Goal: Transaction & Acquisition: Download file/media

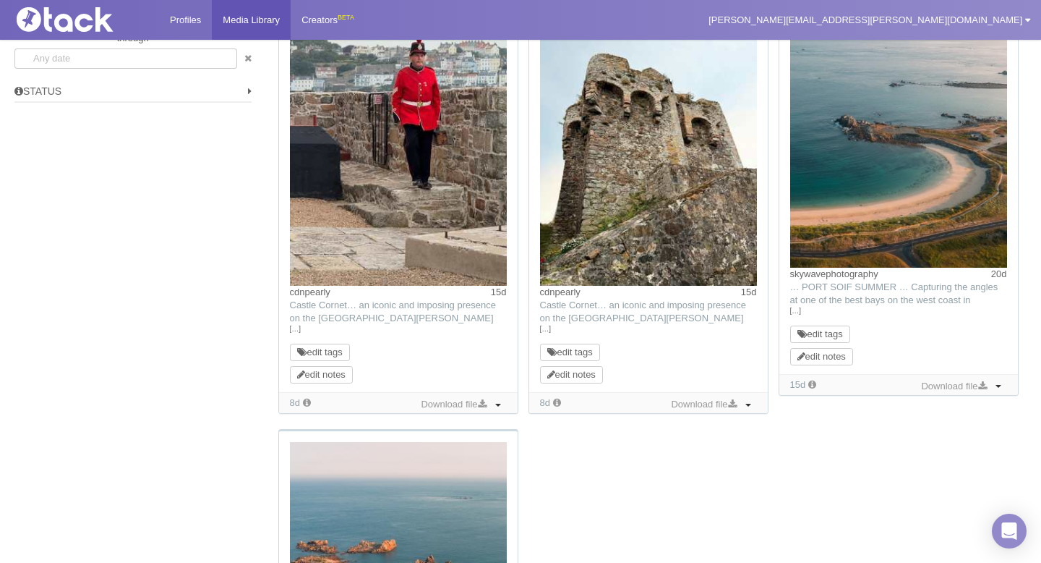
scroll to position [1537, 0]
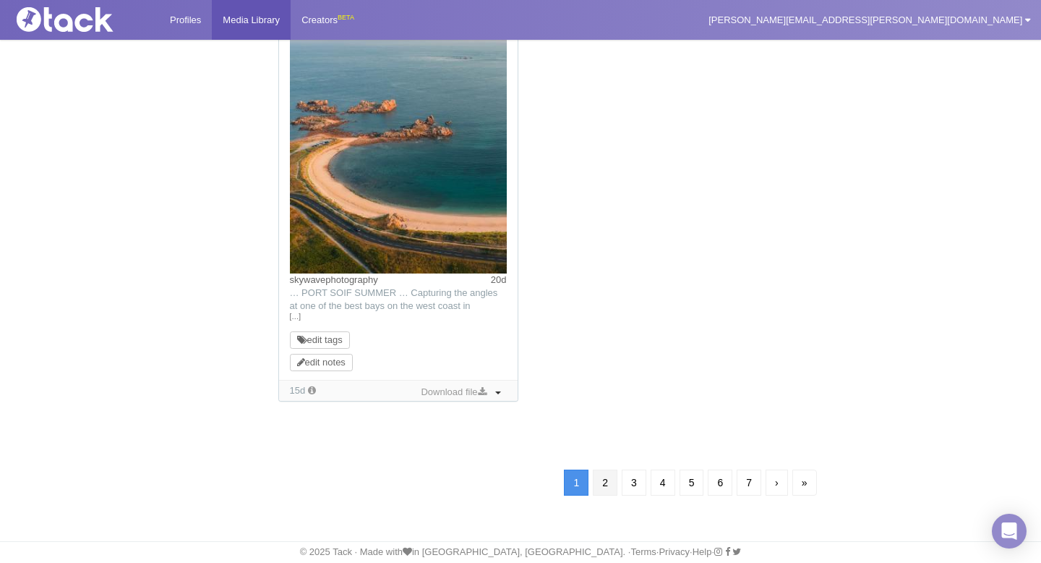
click at [609, 477] on link "2" at bounding box center [605, 482] width 25 height 26
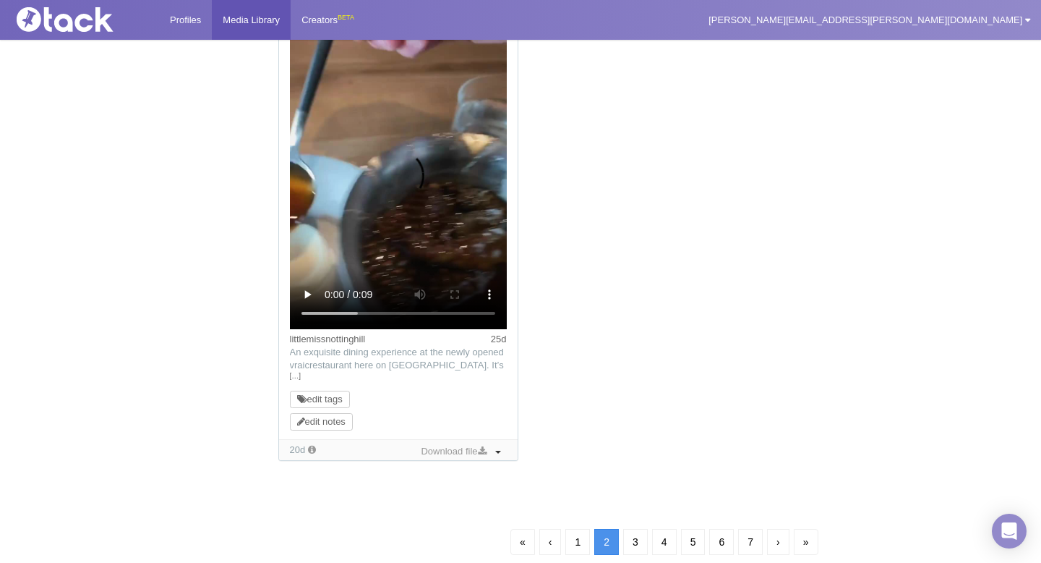
scroll to position [1558, 0]
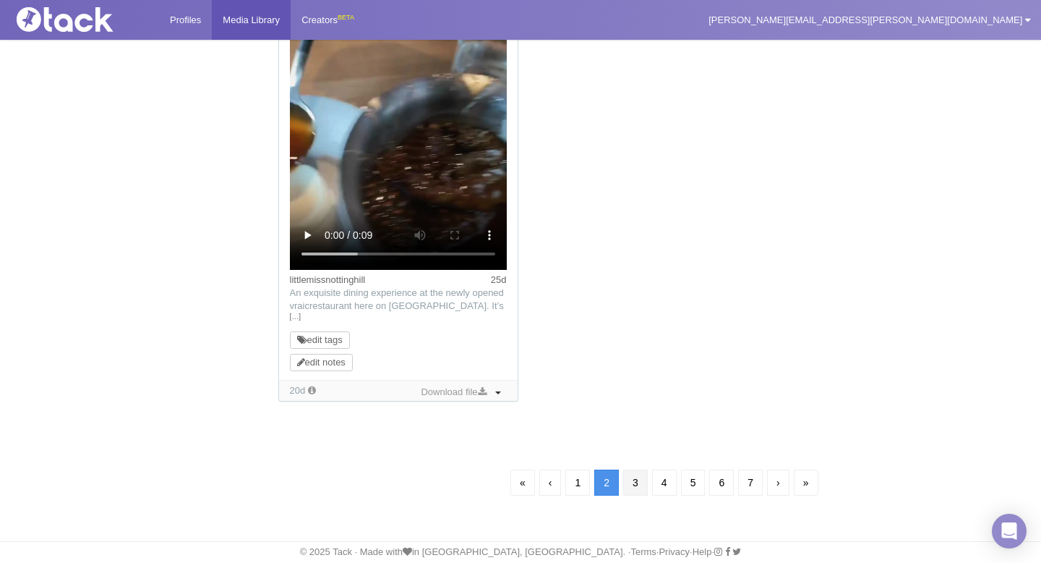
click at [631, 494] on link "3" at bounding box center [635, 482] width 25 height 26
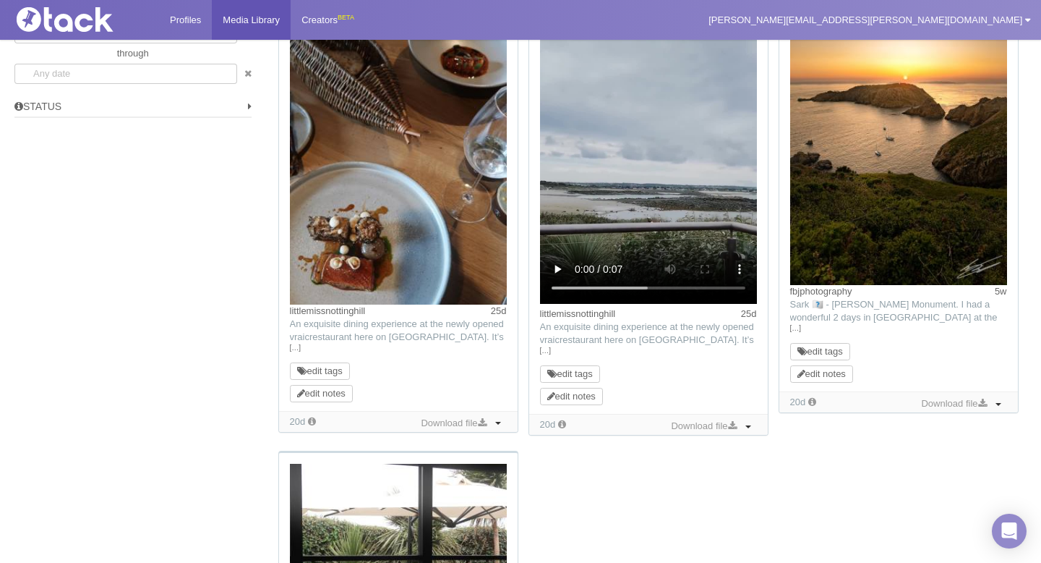
scroll to position [1080, 0]
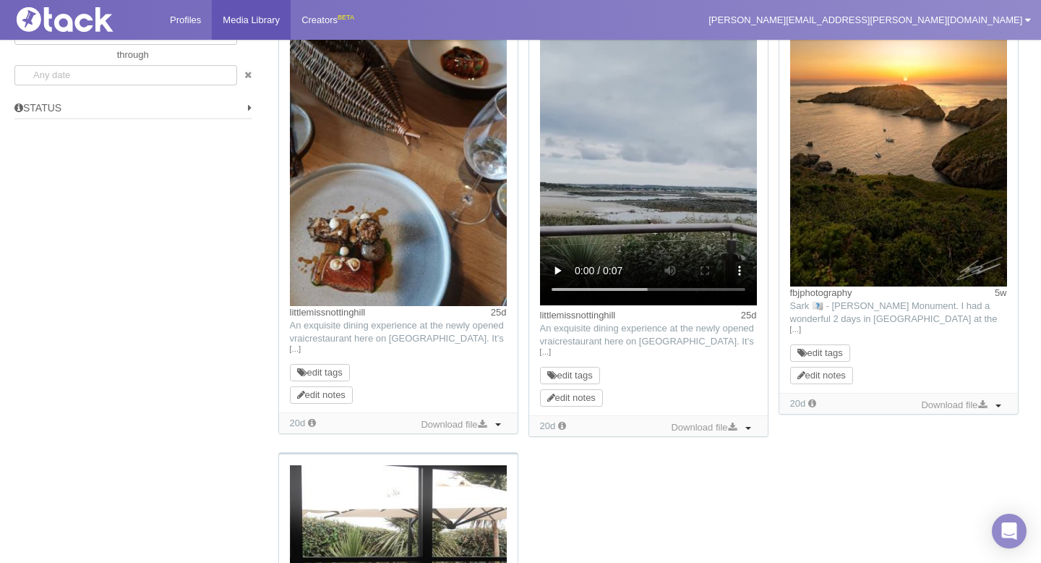
click at [798, 329] on link "[…]" at bounding box center [898, 329] width 217 height 13
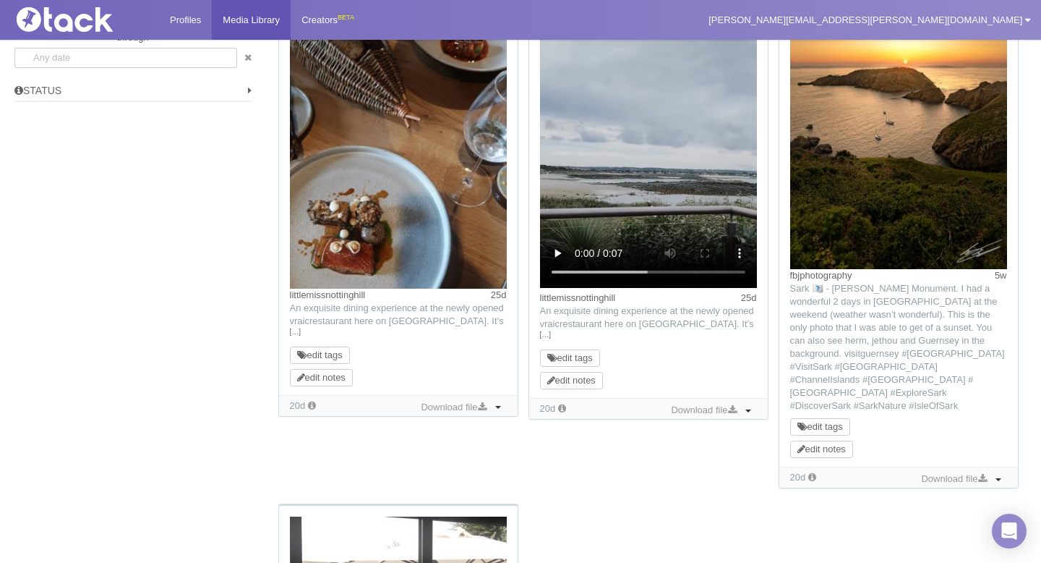
scroll to position [1562, 0]
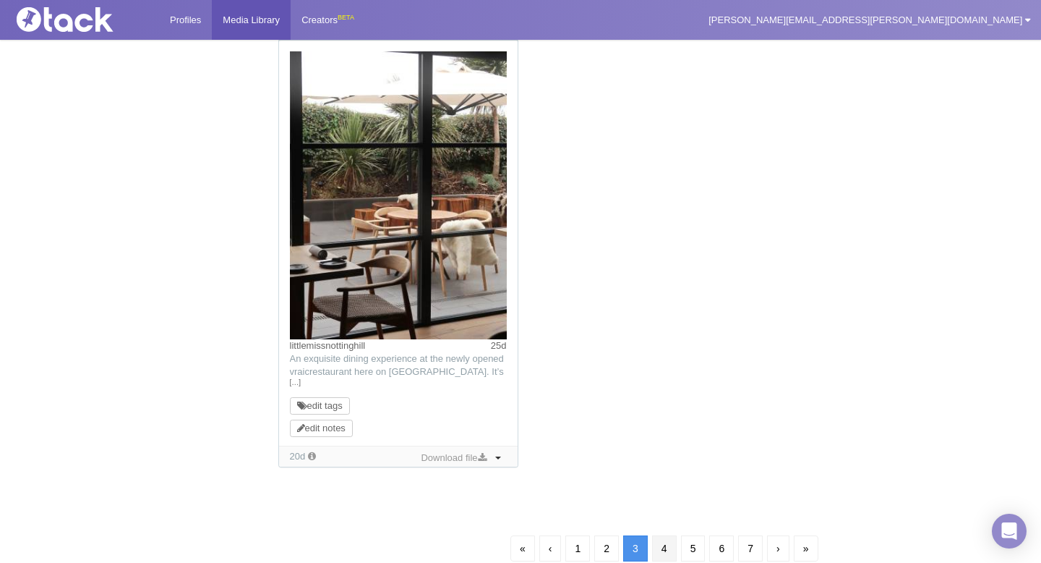
click at [660, 542] on link "4" at bounding box center [664, 548] width 25 height 26
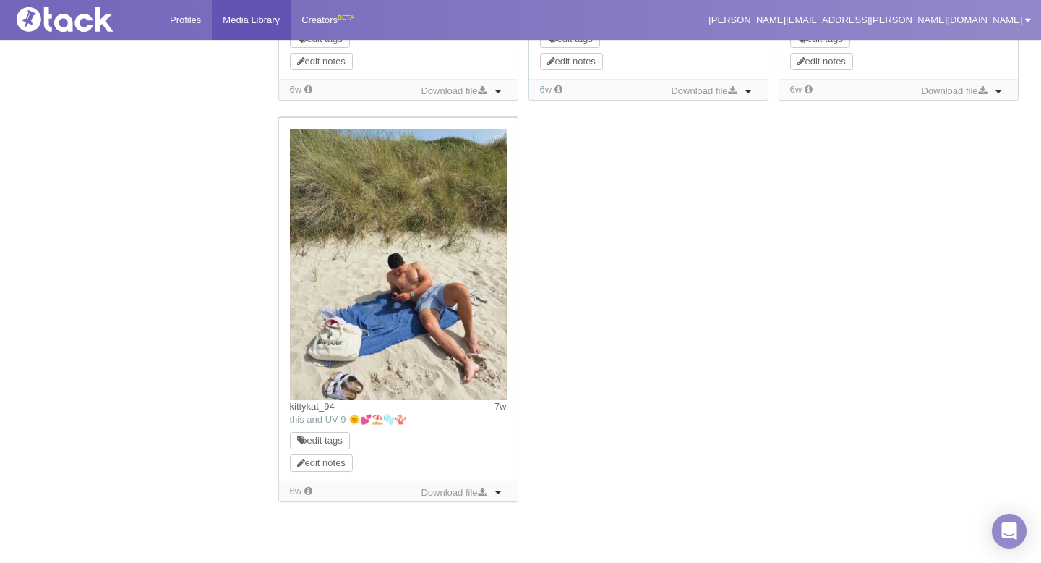
scroll to position [1519, 0]
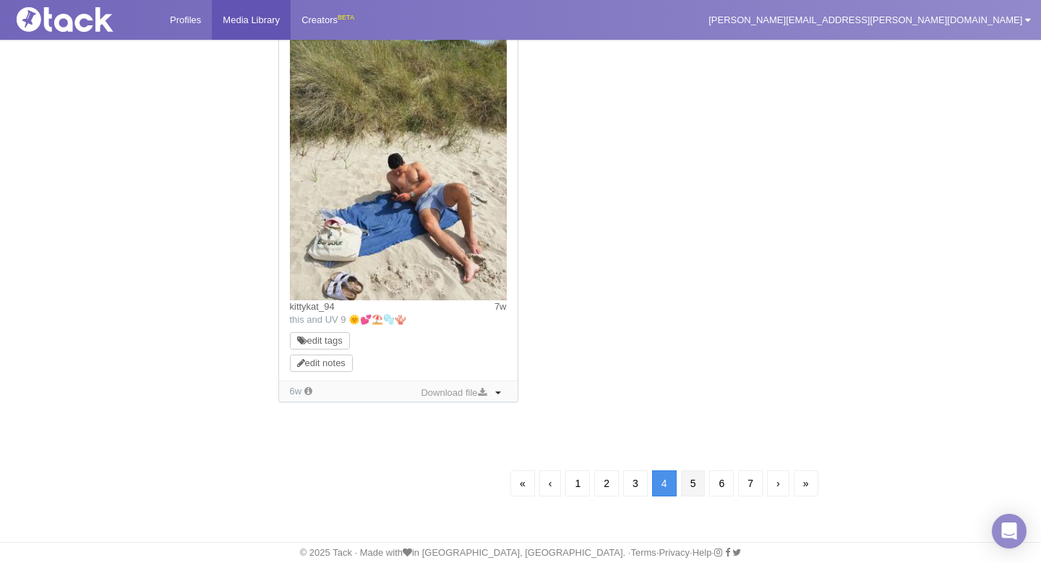
click at [688, 477] on link "5" at bounding box center [693, 483] width 25 height 26
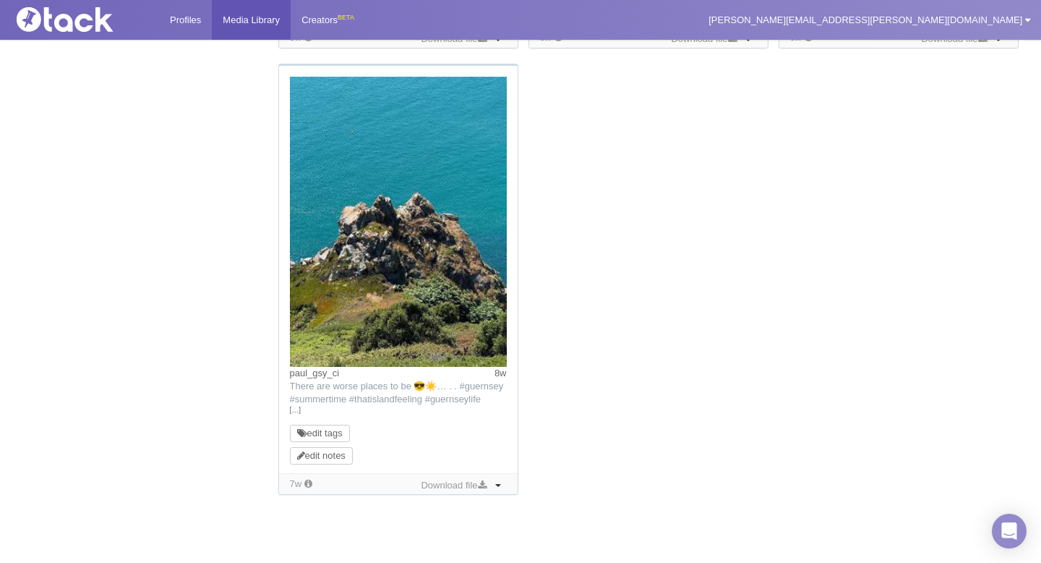
scroll to position [1419, 0]
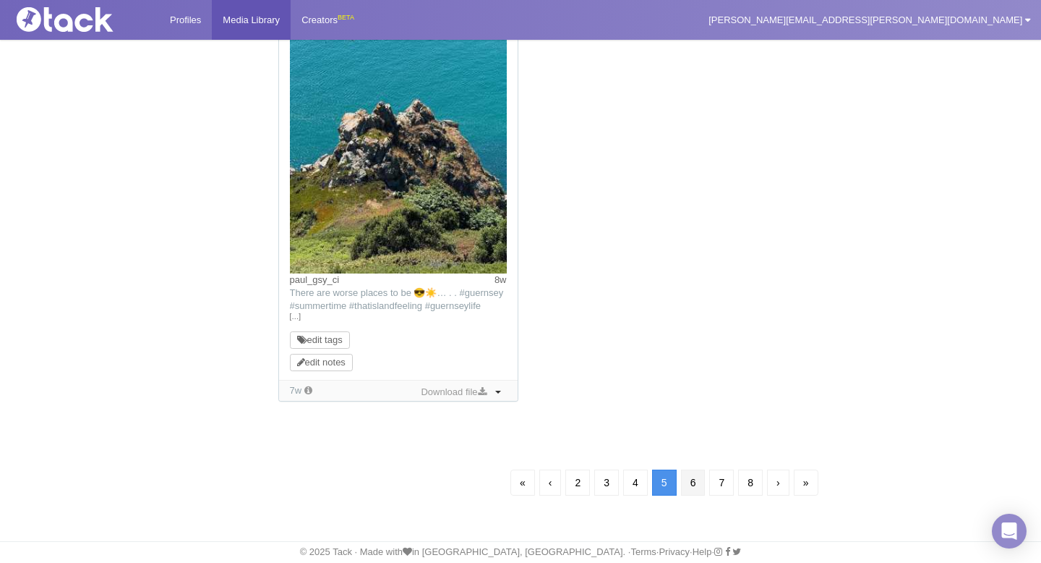
click at [699, 479] on link "6" at bounding box center [693, 482] width 25 height 26
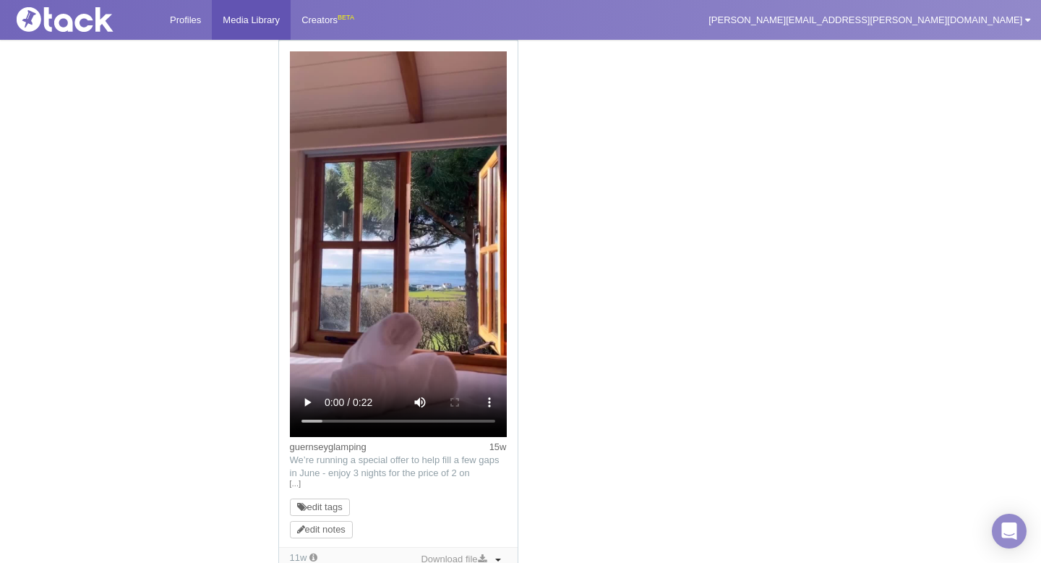
scroll to position [1770, 0]
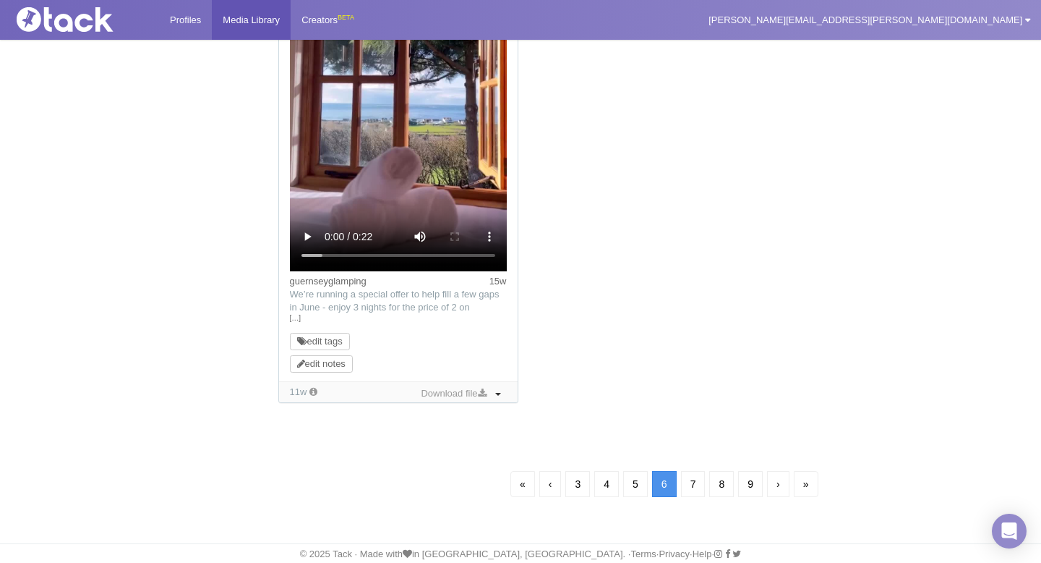
click at [691, 477] on link "7" at bounding box center [693, 484] width 25 height 26
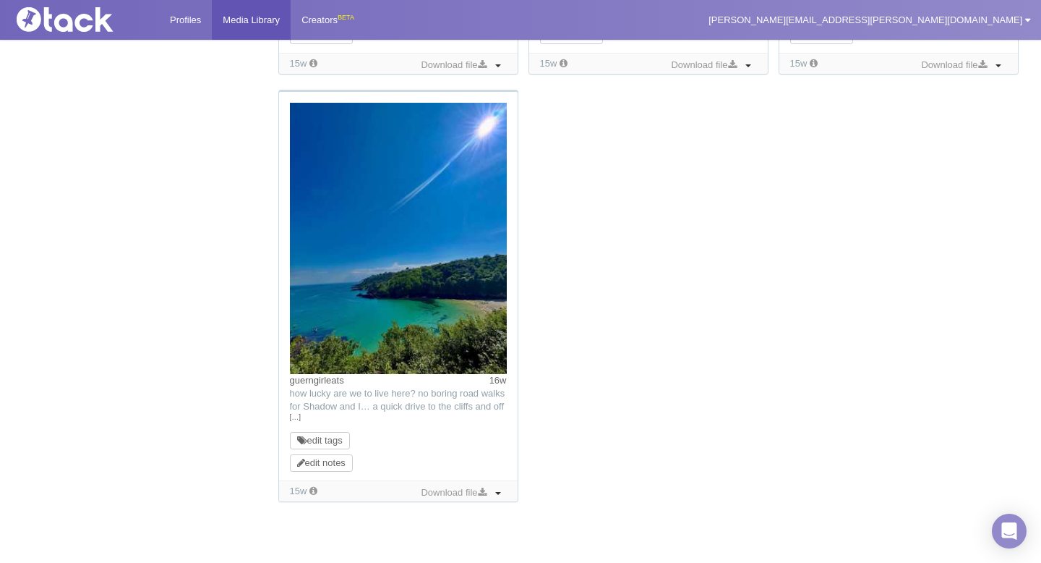
scroll to position [1599, 0]
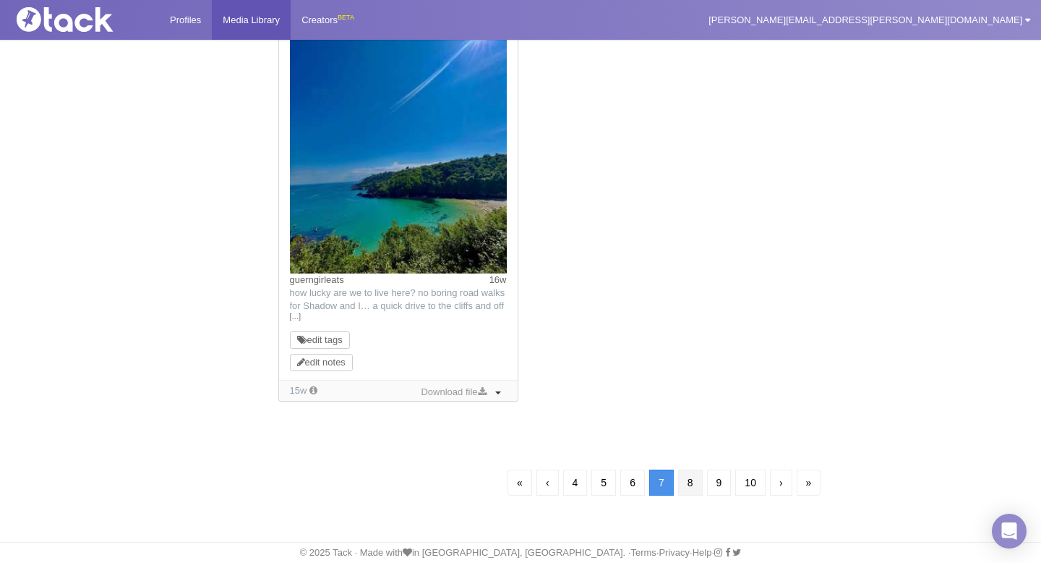
click at [687, 484] on link "8" at bounding box center [690, 482] width 25 height 26
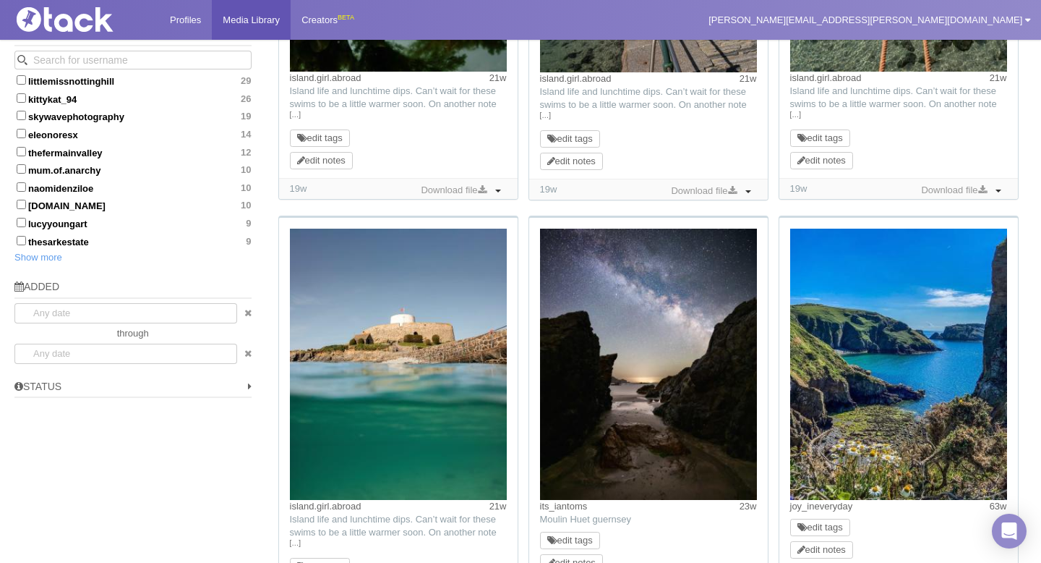
scroll to position [967, 0]
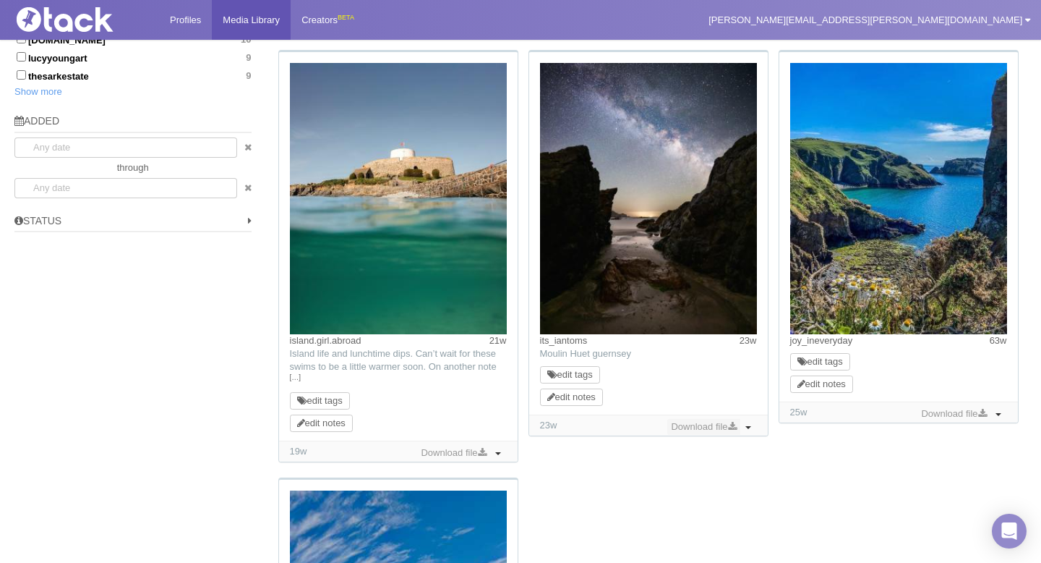
click at [691, 428] on link "Download file" at bounding box center [703, 427] width 72 height 16
